Goal: Transaction & Acquisition: Purchase product/service

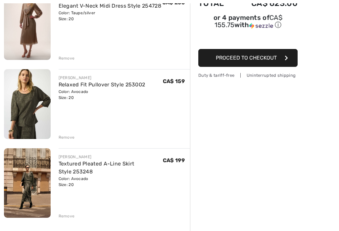
click at [32, 105] on img at bounding box center [27, 103] width 47 height 69
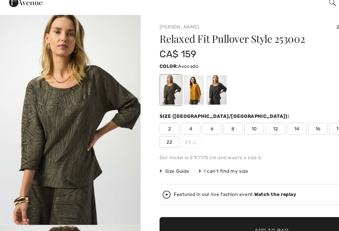
checkbox input "true"
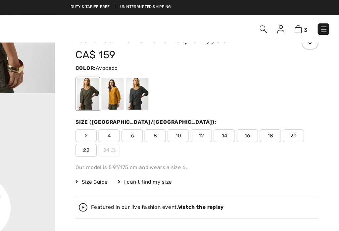
scroll to position [23, 0]
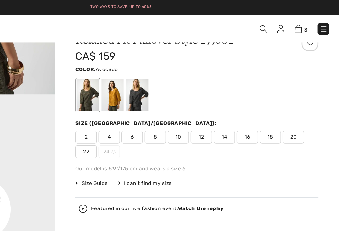
click at [134, 141] on span "Size Guide" at bounding box center [146, 142] width 25 height 6
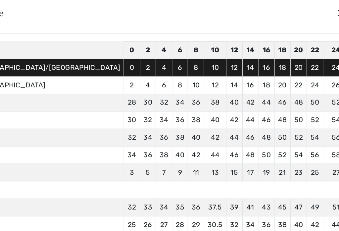
scroll to position [38, 0]
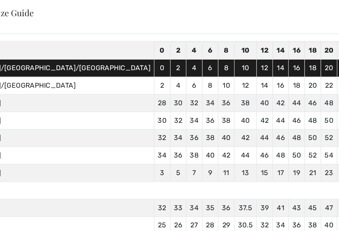
click at [289, 117] on td "52" at bounding box center [295, 121] width 13 height 14
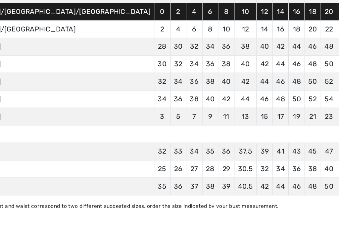
scroll to position [24, 0]
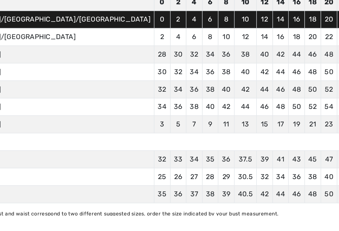
click at [201, 159] on div "Inches Centimeters Canada/US sizes displayed on site. Sizes XS S M L XL XXL XXX…" at bounding box center [171, 118] width 352 height 173
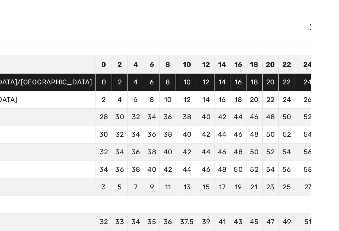
scroll to position [0, 0]
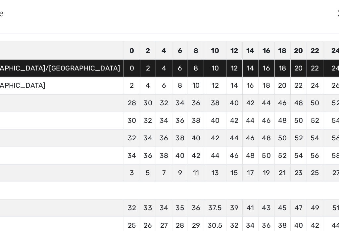
click at [337, 12] on div "✕" at bounding box center [340, 10] width 7 height 14
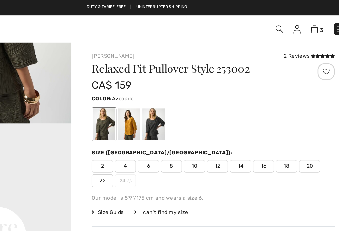
click at [304, 23] on img at bounding box center [307, 23] width 6 height 6
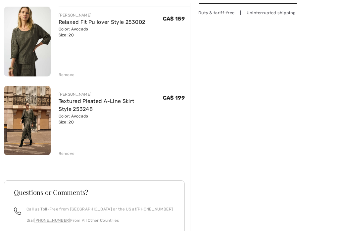
scroll to position [159, 0]
click at [133, 101] on link "Textured Pleated A-Line Skirt Style 253248" at bounding box center [97, 105] width 76 height 14
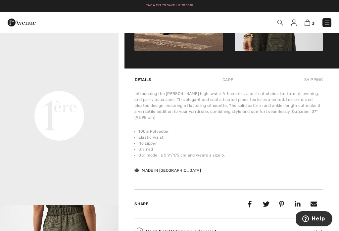
scroll to position [362, 0]
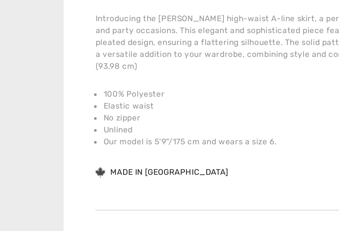
click at [134, 90] on div "Introducing the Joseph Ribkoff high-waist A-line skirt, a perfect choice for fo…" at bounding box center [228, 131] width 189 height 83
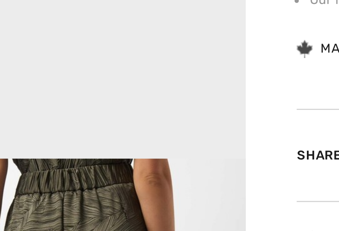
scroll to position [363, 0]
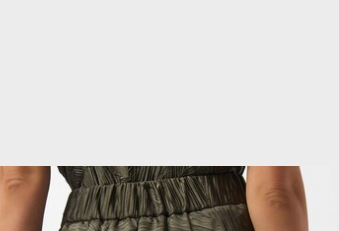
click at [41, 25] on video "Your browser does not support the video tag." at bounding box center [59, 54] width 118 height 59
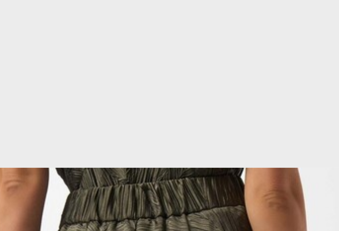
click at [67, 25] on video "Your browser does not support the video tag." at bounding box center [59, 54] width 118 height 59
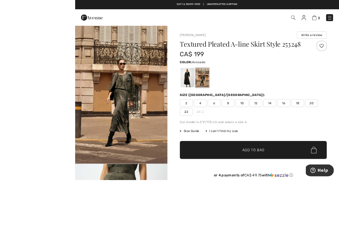
scroll to position [13, 0]
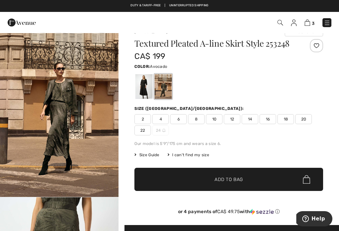
click at [307, 25] on img at bounding box center [307, 23] width 6 height 6
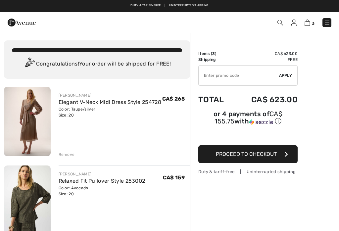
click at [68, 156] on div "Remove" at bounding box center [67, 155] width 16 height 6
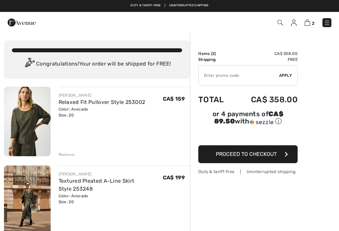
click at [40, 122] on img at bounding box center [27, 121] width 47 height 69
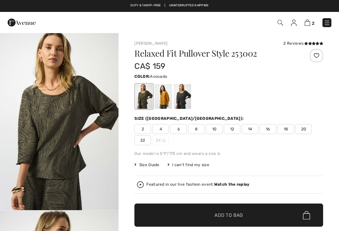
click at [144, 102] on div at bounding box center [143, 96] width 17 height 25
click at [172, 104] on div at bounding box center [163, 96] width 17 height 25
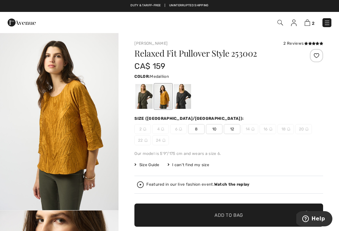
click at [185, 102] on div at bounding box center [182, 96] width 17 height 25
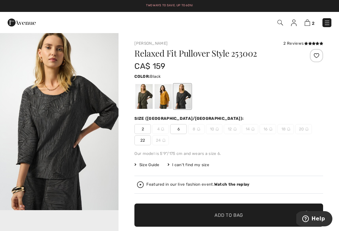
click at [143, 99] on div at bounding box center [143, 96] width 17 height 25
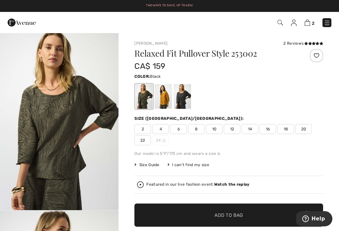
click at [189, 98] on div at bounding box center [182, 96] width 17 height 25
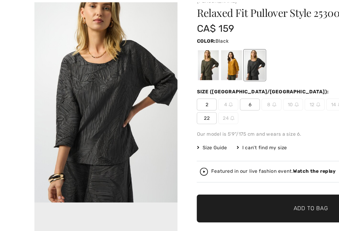
scroll to position [10, 0]
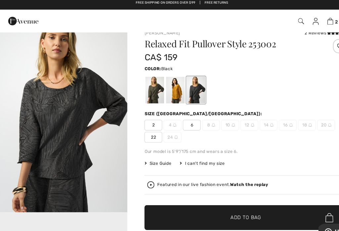
click at [148, 90] on div at bounding box center [143, 86] width 17 height 25
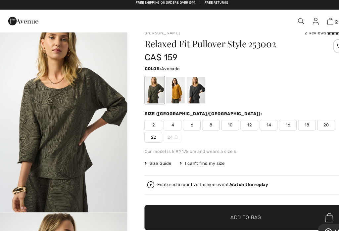
click at [150, 91] on div at bounding box center [143, 86] width 17 height 25
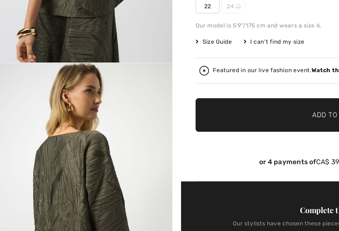
scroll to position [0, 0]
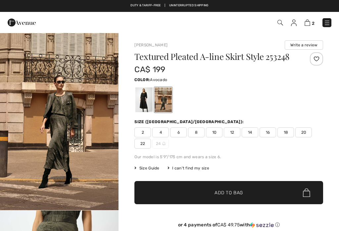
scroll to position [13, 0]
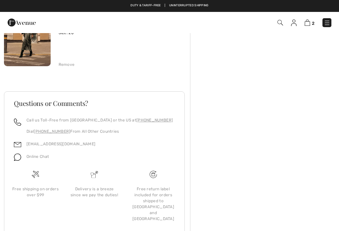
scroll to position [169, 0]
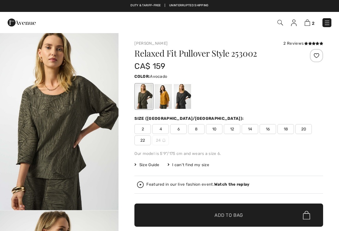
checkbox input "true"
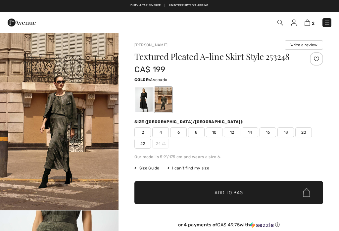
scroll to position [3, 0]
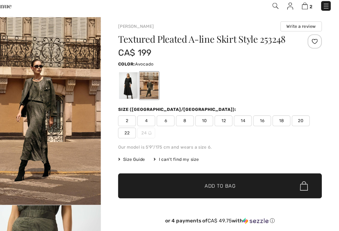
checkbox input "true"
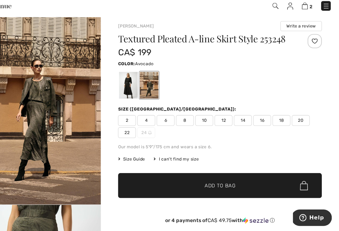
scroll to position [0, 0]
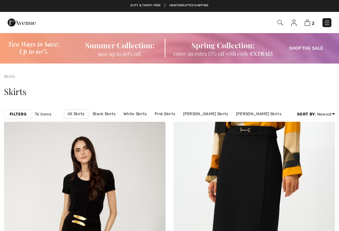
checkbox input "true"
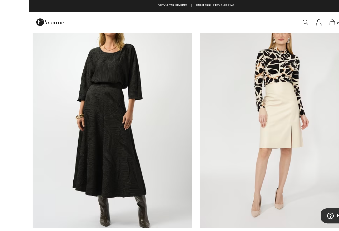
scroll to position [2915, 0]
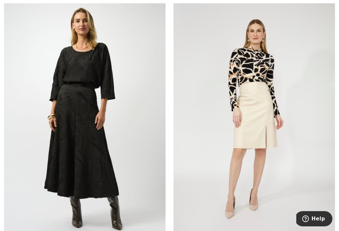
click at [88, 133] on img at bounding box center [84, 120] width 161 height 242
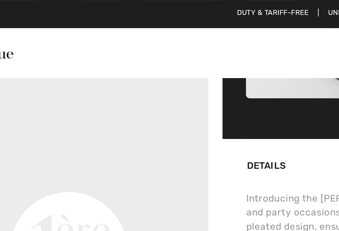
scroll to position [370, 0]
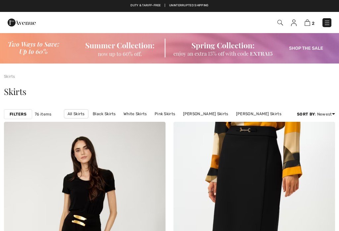
checkbox input "true"
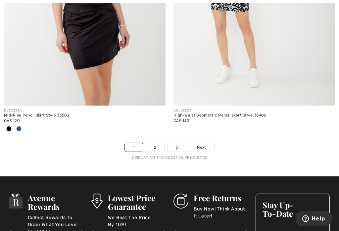
scroll to position [5011, 0]
click at [205, 145] on span "Next" at bounding box center [201, 147] width 9 height 6
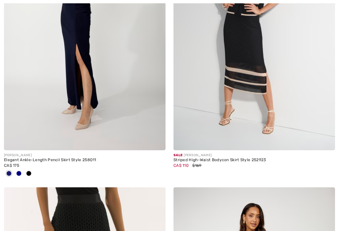
checkbox input "true"
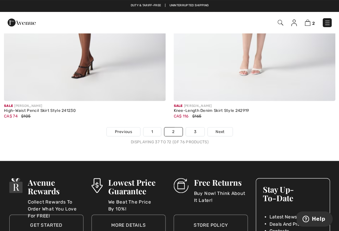
scroll to position [5027, 0]
click at [224, 128] on link "Next" at bounding box center [219, 131] width 25 height 9
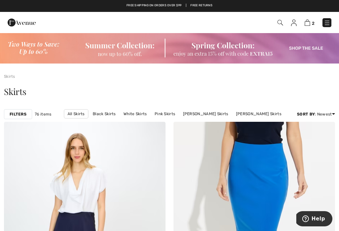
click at [313, 22] on span "2" at bounding box center [313, 23] width 3 height 5
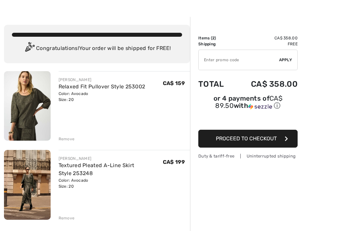
click at [31, 189] on img at bounding box center [27, 184] width 47 height 69
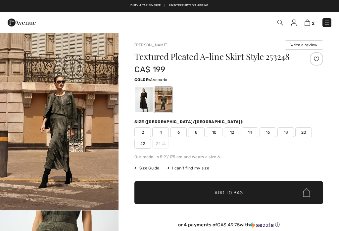
checkbox input "true"
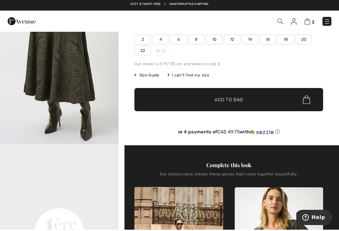
scroll to position [1, 0]
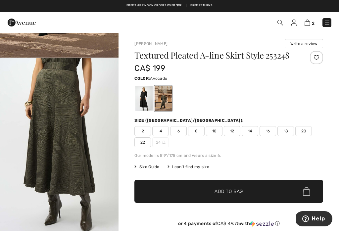
click at [118, 227] on img "2 / 5" at bounding box center [59, 147] width 118 height 178
